Goal: Browse casually

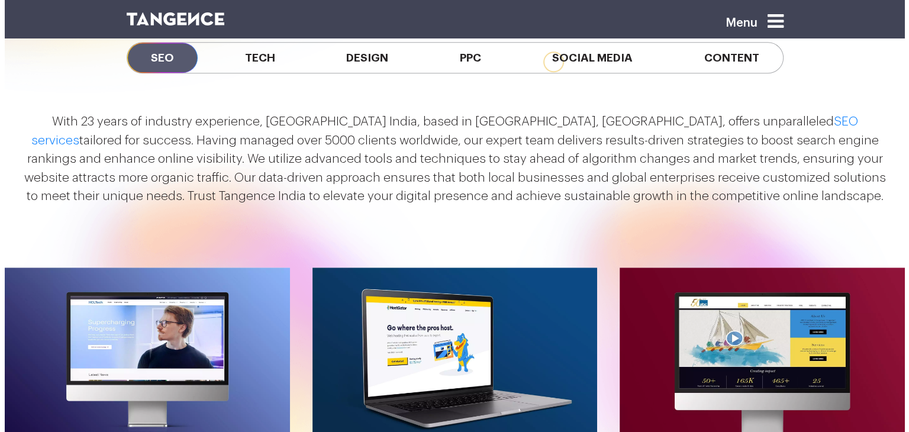
scroll to position [1282, 0]
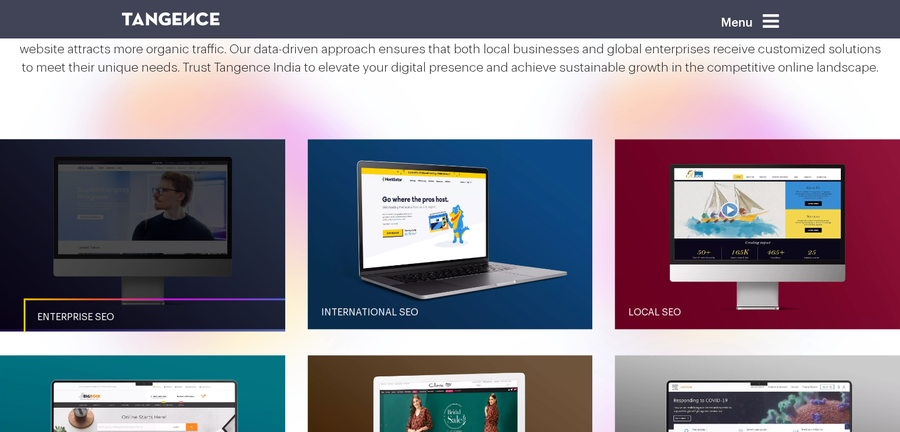
click at [80, 318] on span "Enterprise SEO" at bounding box center [75, 316] width 77 height 9
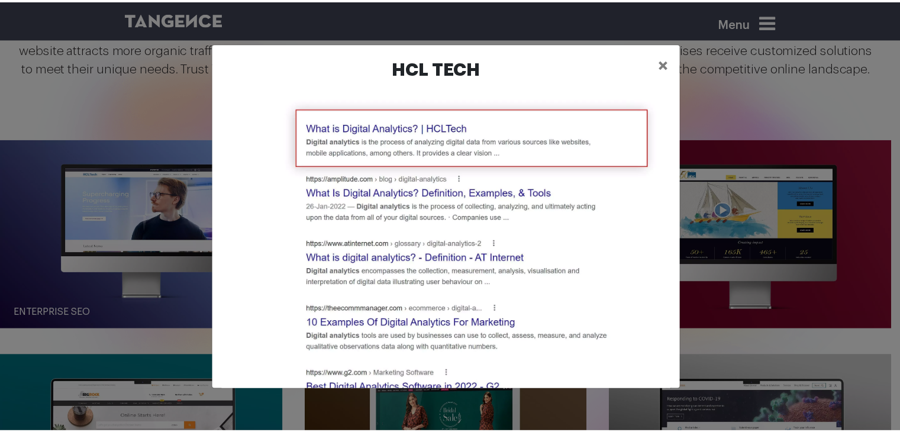
scroll to position [197, 0]
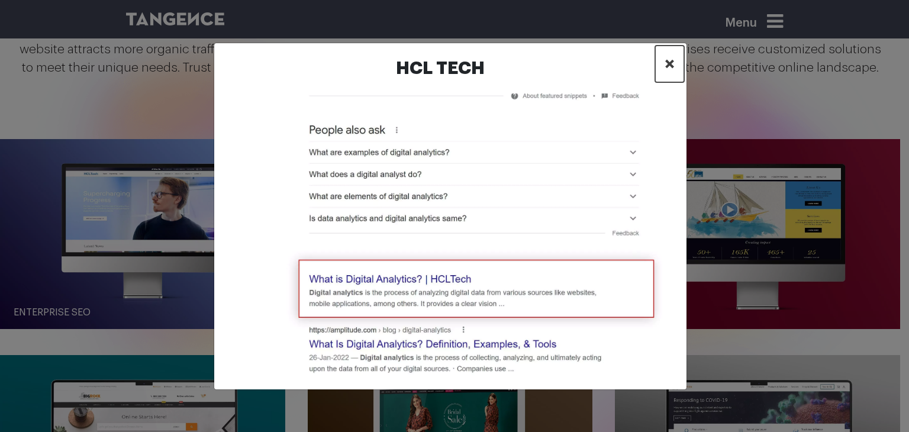
click at [663, 62] on button "×" at bounding box center [669, 64] width 29 height 37
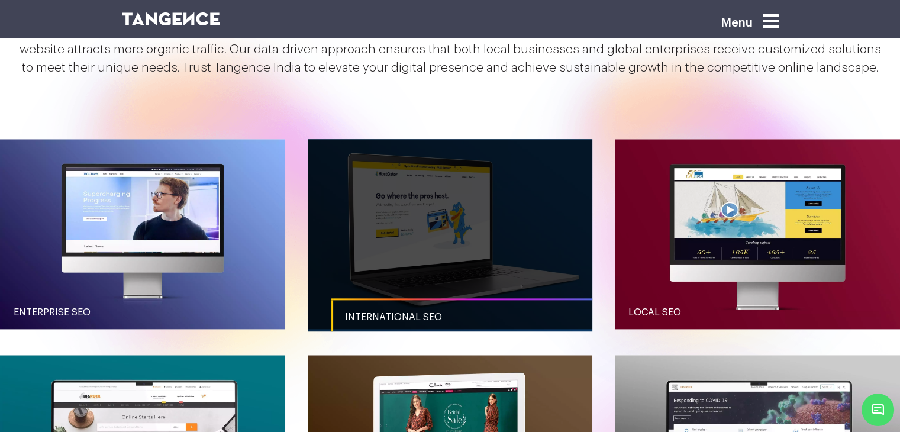
click at [478, 228] on link "button" at bounding box center [450, 234] width 285 height 190
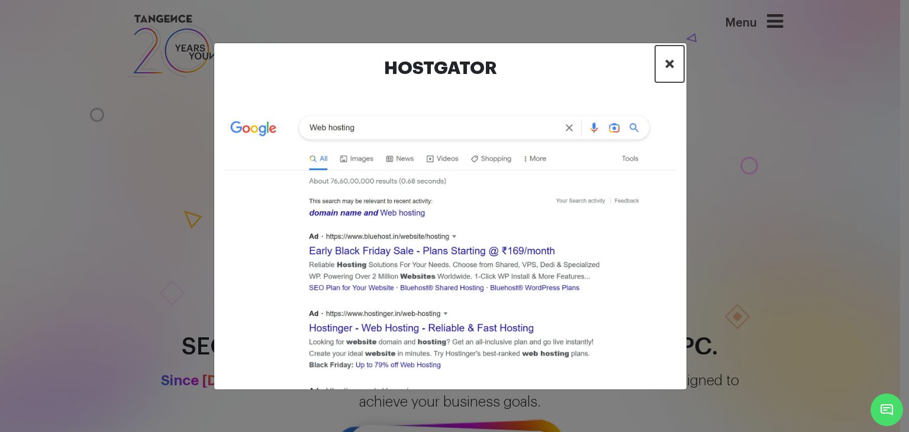
click at [669, 66] on span "×" at bounding box center [669, 64] width 10 height 18
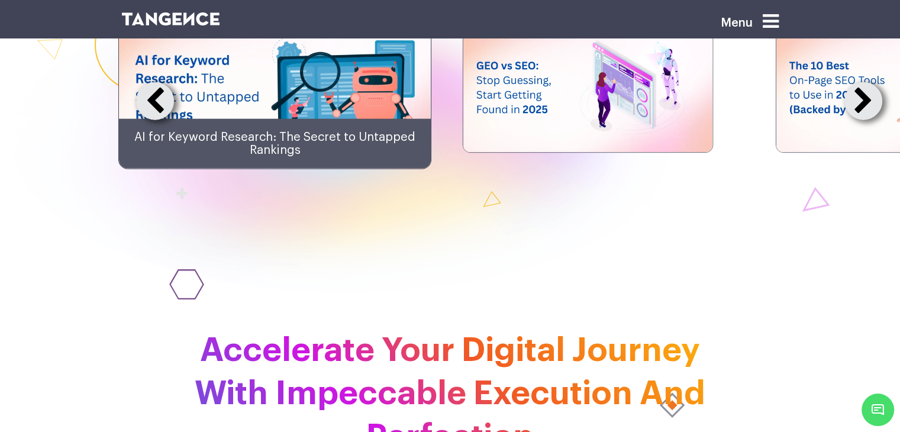
scroll to position [2876, 0]
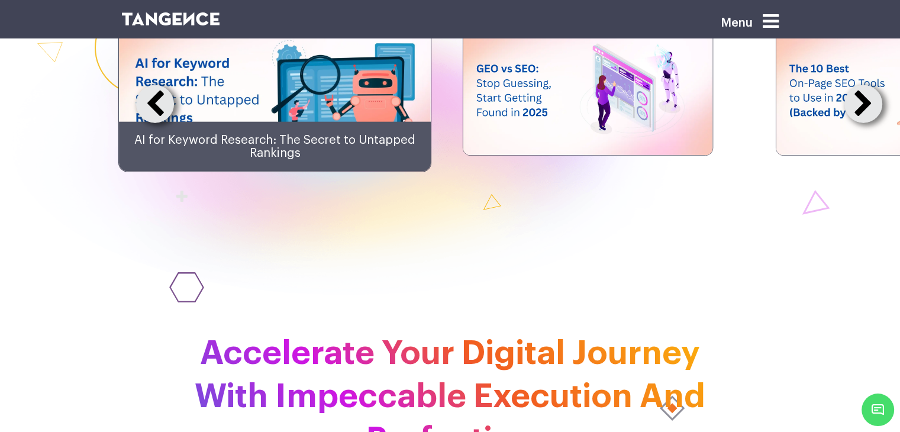
click at [861, 123] on button at bounding box center [863, 104] width 38 height 38
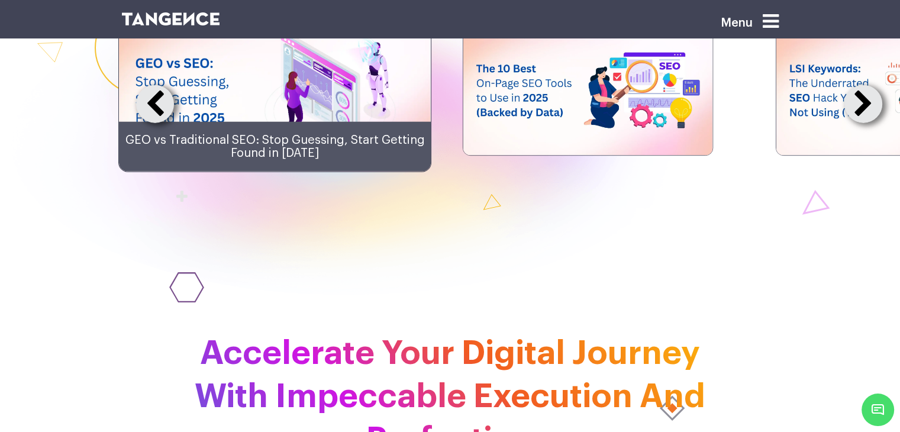
click at [861, 123] on button at bounding box center [863, 104] width 38 height 38
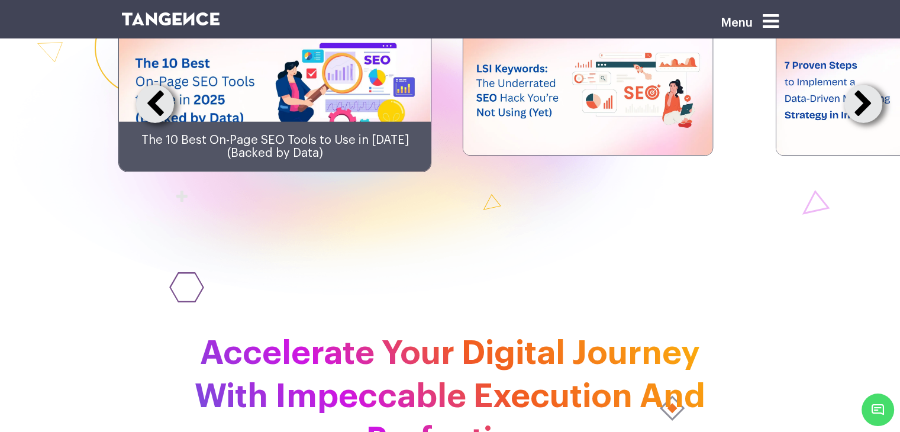
click at [861, 123] on button at bounding box center [863, 104] width 38 height 38
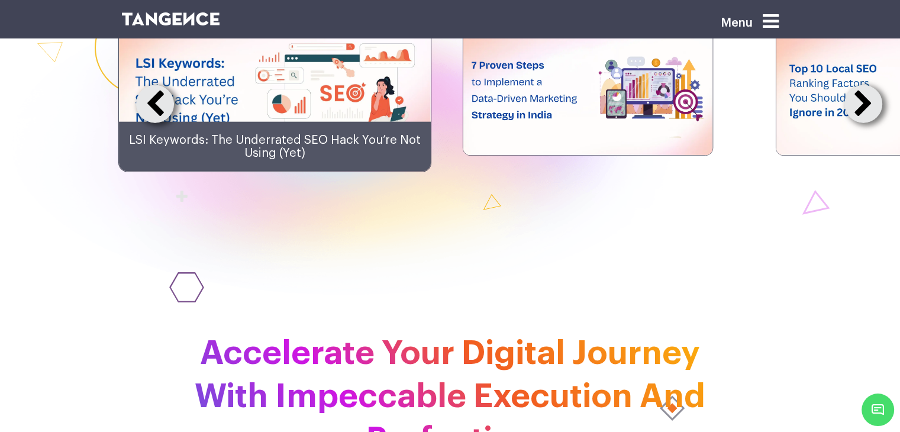
click at [864, 123] on button at bounding box center [863, 104] width 38 height 38
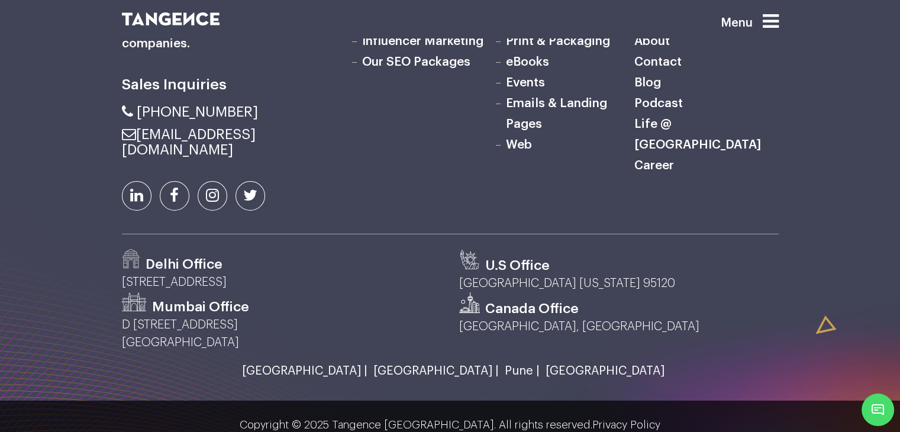
scroll to position [3972, 0]
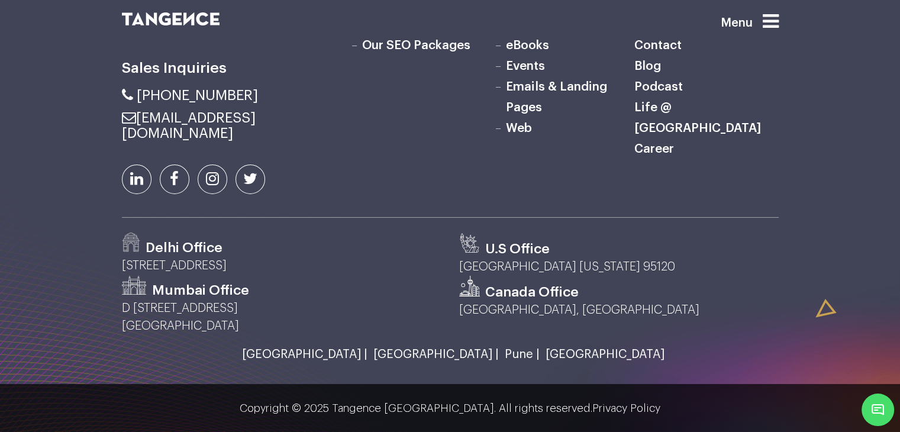
scroll to position [1282, 0]
